Goal: Navigation & Orientation: Go to known website

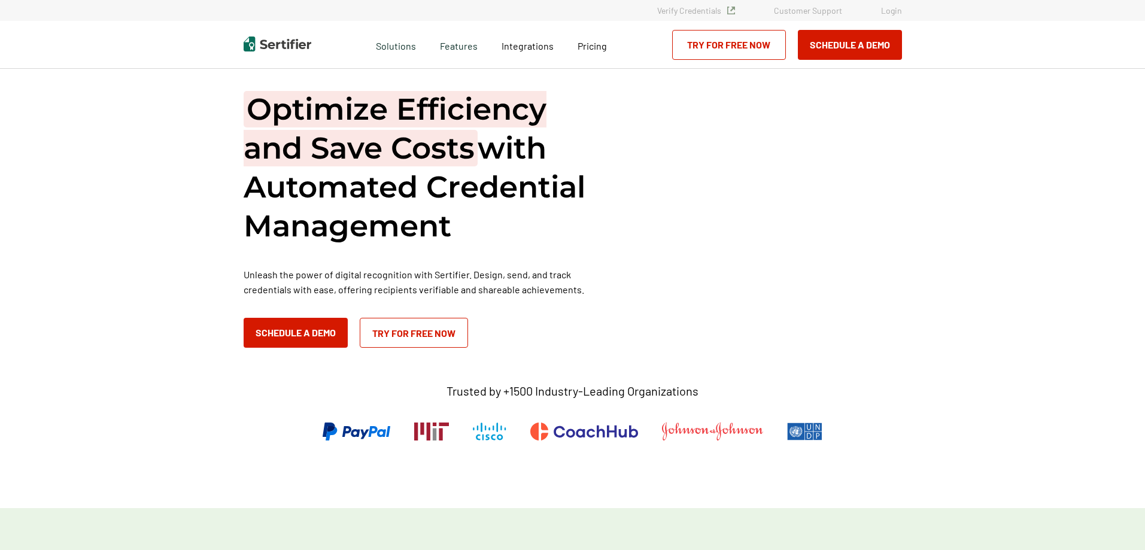
click at [895, 11] on link "Login" at bounding box center [891, 10] width 21 height 10
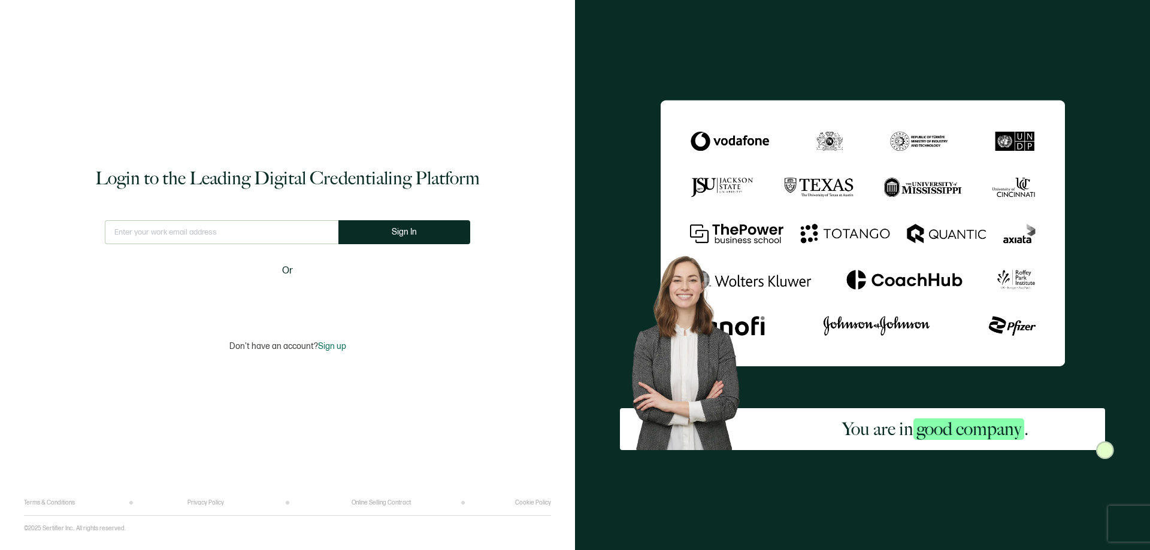
click at [189, 234] on input "text" at bounding box center [222, 232] width 234 height 24
click at [409, 113] on div "Login to the Leading Digital Credentialing Platform This doesn't look like a va…" at bounding box center [287, 258] width 527 height 481
